Goal: Communication & Community: Participate in discussion

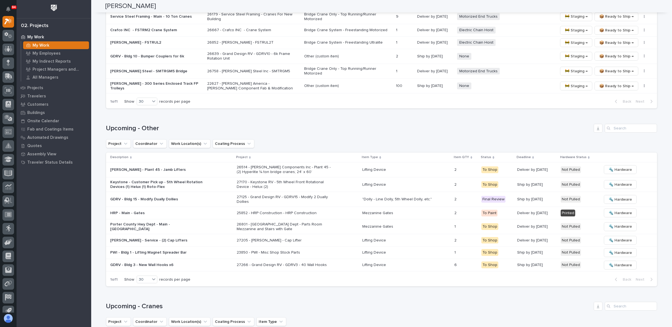
scroll to position [496, 0]
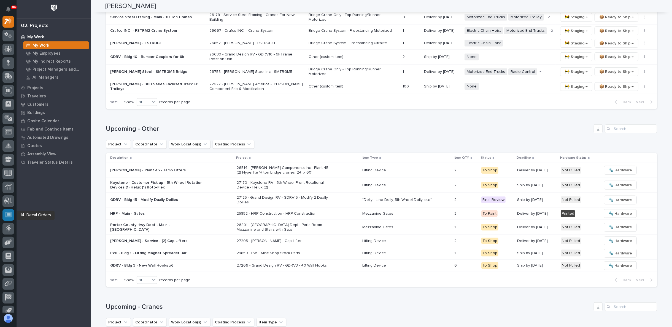
click at [9, 212] on icon at bounding box center [8, 215] width 7 height 6
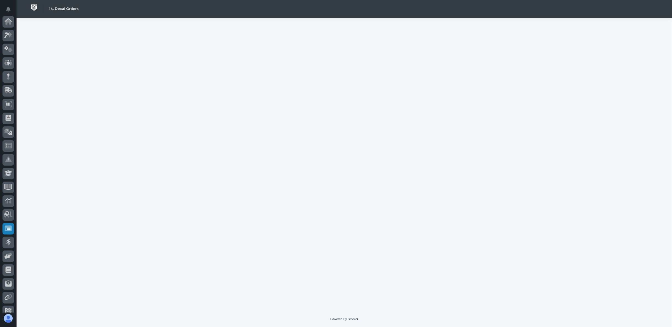
scroll to position [48, 0]
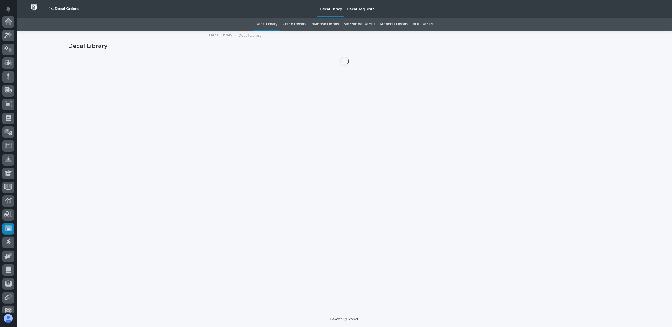
scroll to position [48, 0]
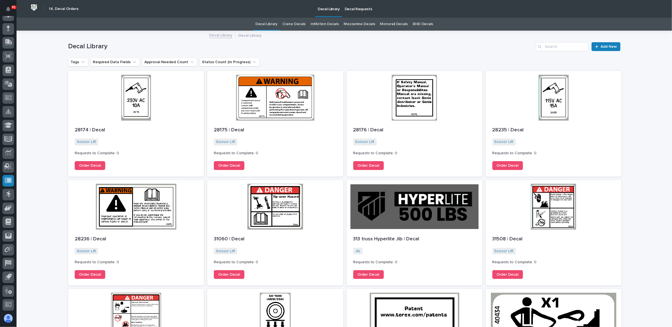
click at [363, 7] on p "Decal Requests" at bounding box center [359, 6] width 28 height 12
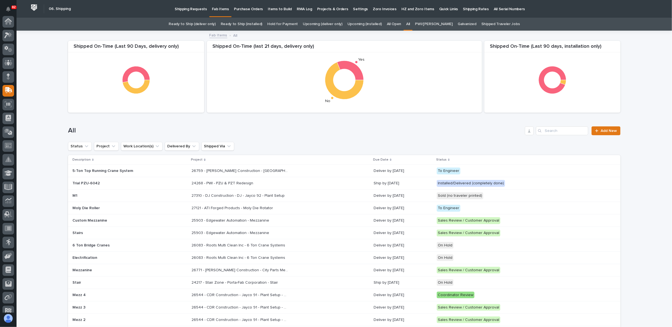
scroll to position [48, 0]
click at [5, 178] on icon at bounding box center [8, 180] width 7 height 6
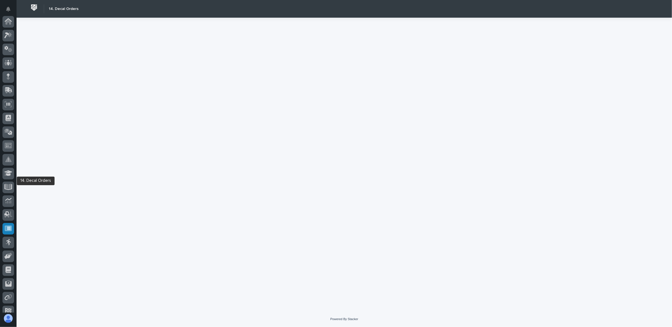
scroll to position [48, 0]
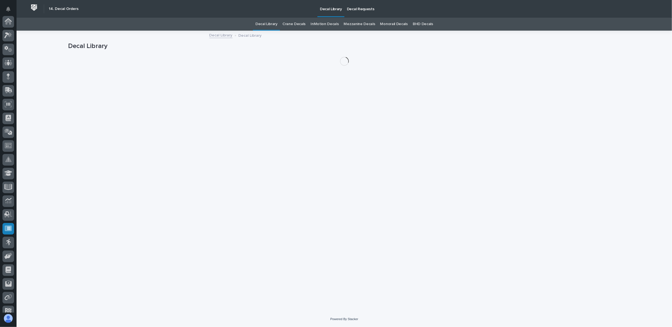
scroll to position [48, 0]
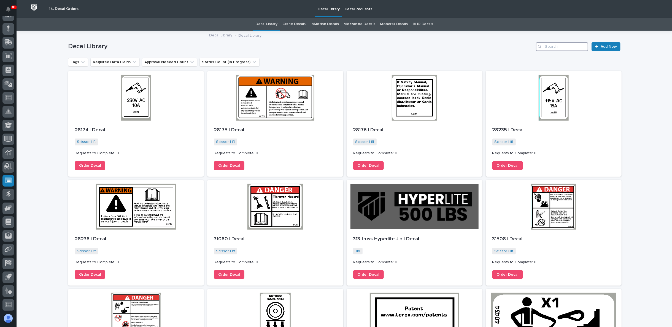
click at [545, 44] on input "Search" at bounding box center [562, 46] width 52 height 9
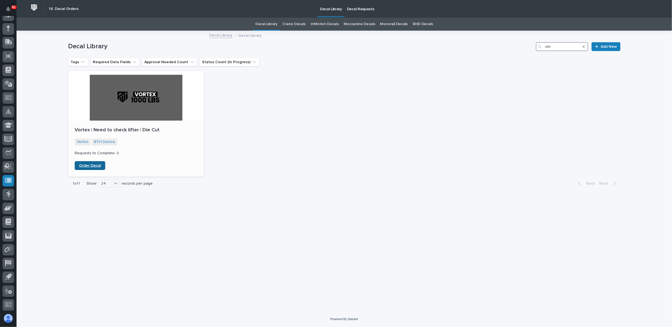
type input "vor"
click at [96, 164] on span "Order Decal" at bounding box center [90, 165] width 22 height 4
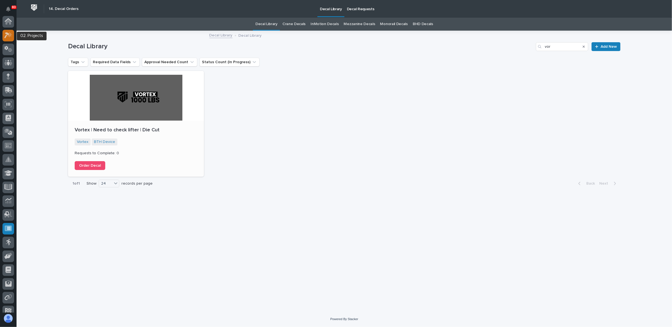
click at [9, 36] on icon at bounding box center [9, 35] width 5 height 6
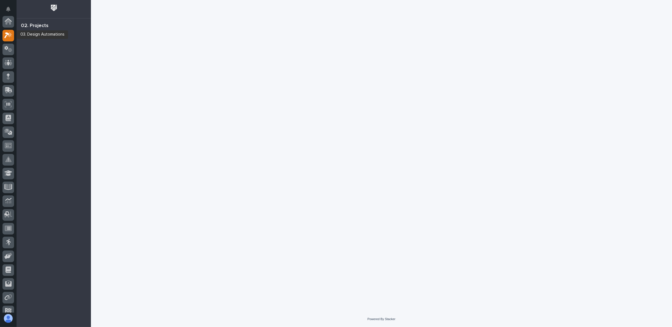
scroll to position [14, 0]
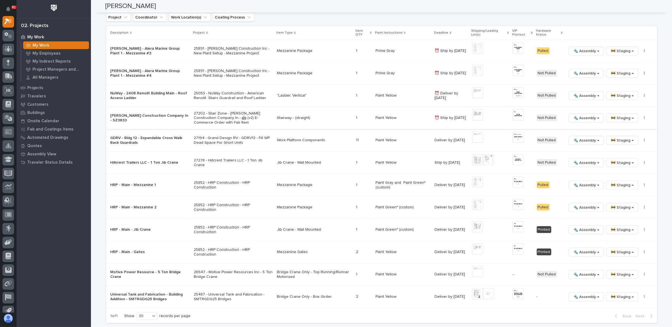
scroll to position [582, 0]
click at [130, 159] on p "Hillcrest Trailers LLC - 1 Ton Jib Crane" at bounding box center [149, 161] width 79 height 5
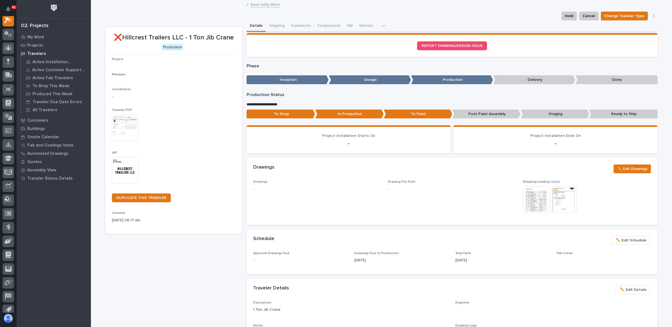
scroll to position [14, 0]
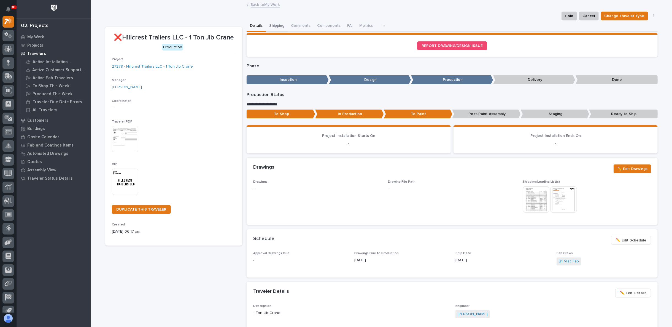
click at [274, 27] on button "Shipping" at bounding box center [277, 26] width 22 height 12
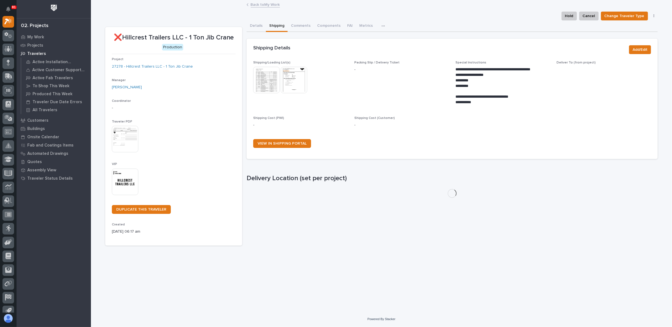
click at [271, 83] on img at bounding box center [266, 80] width 26 height 26
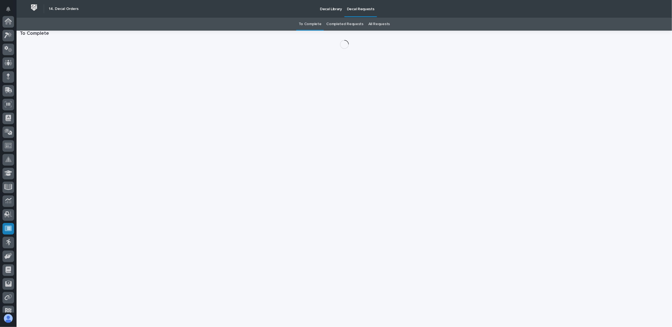
scroll to position [48, 0]
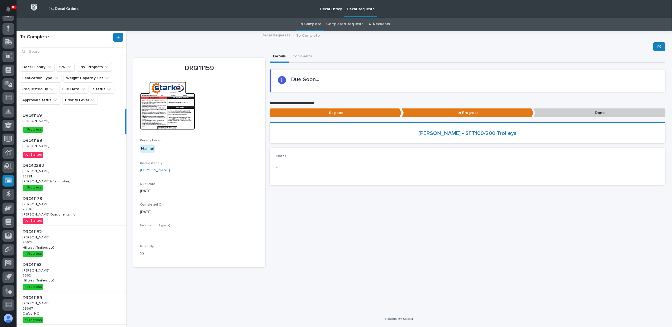
click at [52, 150] on div "DRQ11189 DRQ11189 Ken Overmyer Ken Overmyer Not Started" at bounding box center [72, 146] width 110 height 25
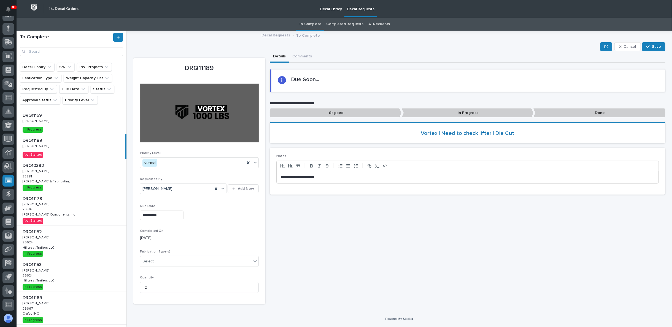
click at [336, 174] on p "**********" at bounding box center [468, 177] width 374 height 6
click at [654, 45] on span "Save" at bounding box center [656, 46] width 9 height 5
click at [357, 175] on p "**********" at bounding box center [468, 177] width 374 height 6
click at [358, 176] on p "**********" at bounding box center [468, 177] width 374 height 6
drag, startPoint x: 361, startPoint y: 176, endPoint x: 373, endPoint y: 184, distance: 15.1
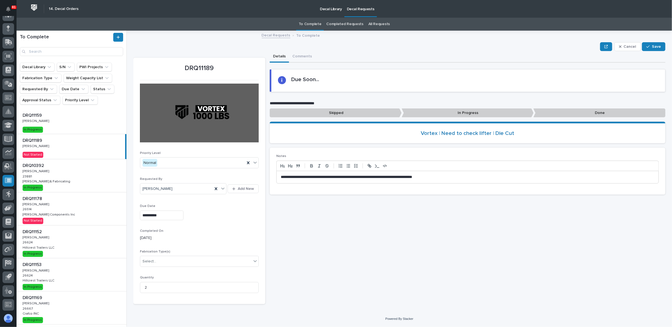
click at [361, 176] on p "**********" at bounding box center [468, 177] width 374 height 6
click at [652, 48] on button "Save" at bounding box center [653, 46] width 23 height 9
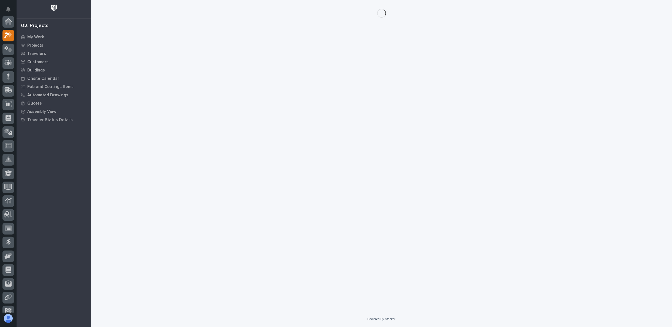
scroll to position [14, 0]
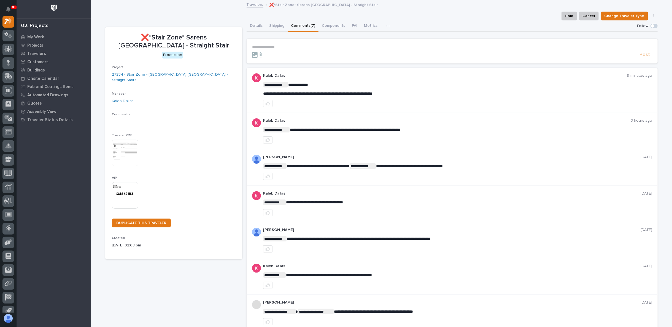
click at [197, 290] on div "❌*Stair Zone* Sarens USA - Straight Stair Production Project 27234 - Stair Zone…" at bounding box center [173, 181] width 137 height 308
click at [257, 25] on button "Details" at bounding box center [256, 26] width 19 height 12
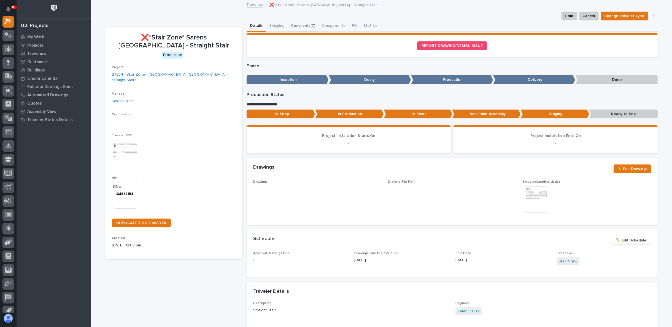
click at [297, 24] on button "Comments (7)" at bounding box center [303, 26] width 31 height 12
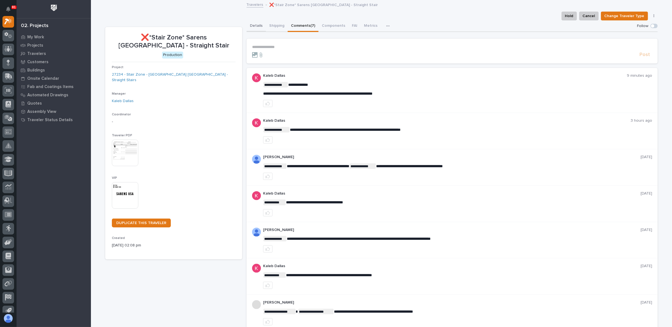
click at [257, 24] on button "Details" at bounding box center [256, 26] width 19 height 12
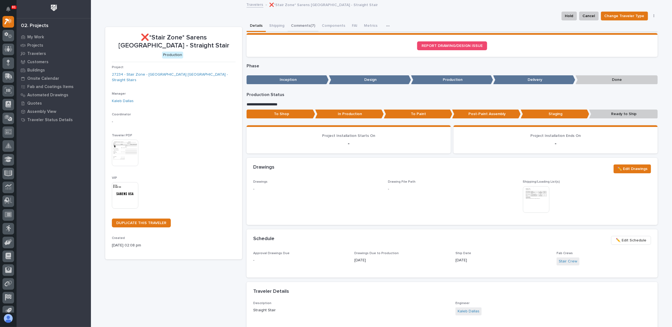
click at [296, 26] on button "Comments (7)" at bounding box center [303, 26] width 31 height 12
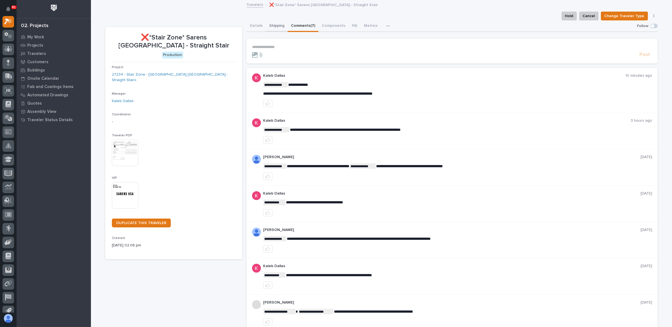
click at [269, 27] on button "Shipping" at bounding box center [277, 26] width 22 height 12
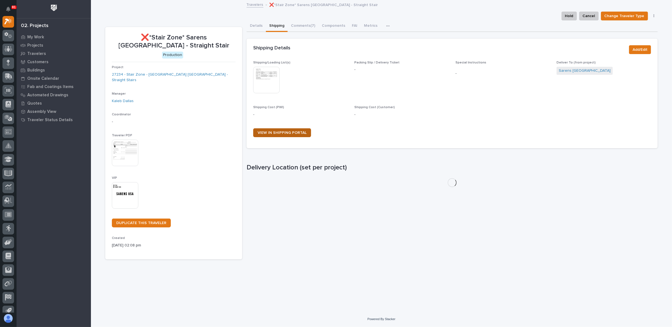
click at [299, 132] on span "VIEW IN SHIPPING PORTAL" at bounding box center [282, 133] width 49 height 4
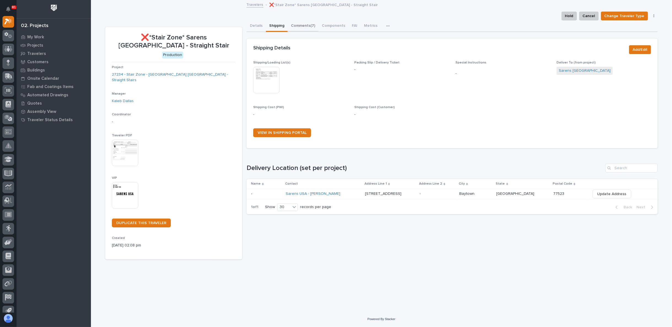
click at [294, 24] on button "Comments (7)" at bounding box center [303, 26] width 31 height 12
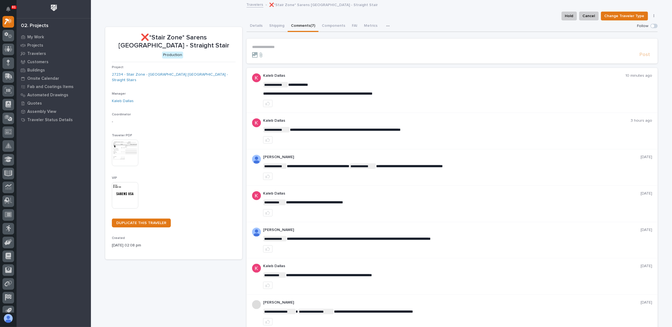
click at [261, 46] on p "**********" at bounding box center [452, 47] width 400 height 5
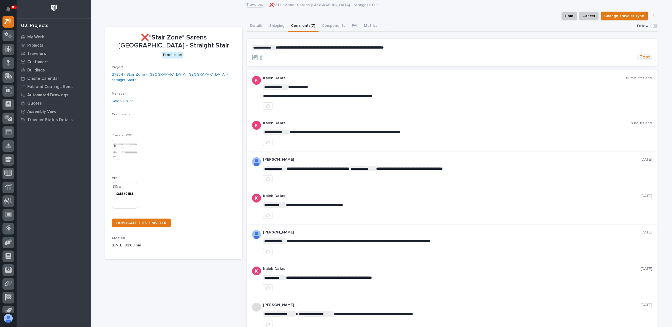
click at [648, 57] on button "Post" at bounding box center [644, 57] width 15 height 6
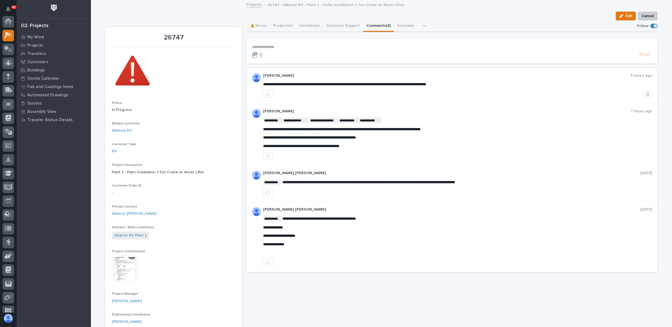
scroll to position [14, 0]
